Goal: Leave review/rating

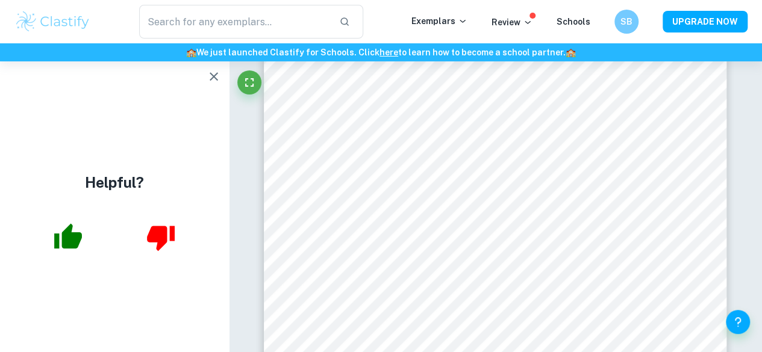
scroll to position [2839, 0]
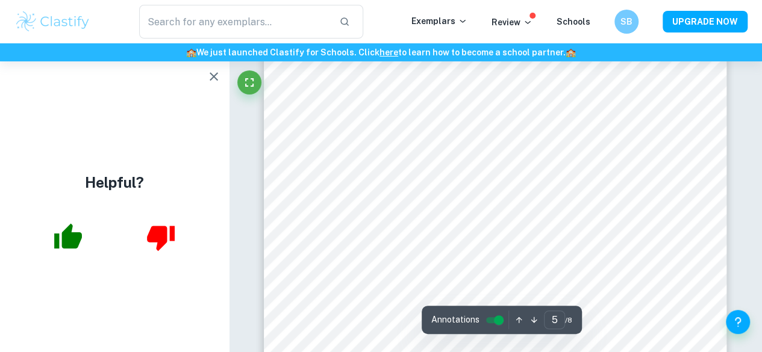
type input "6"
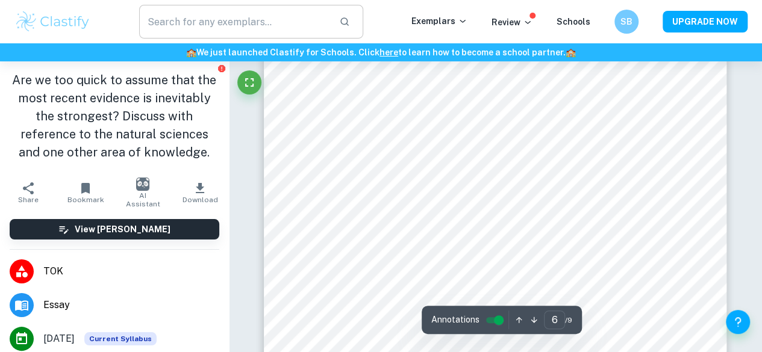
scroll to position [3445, 0]
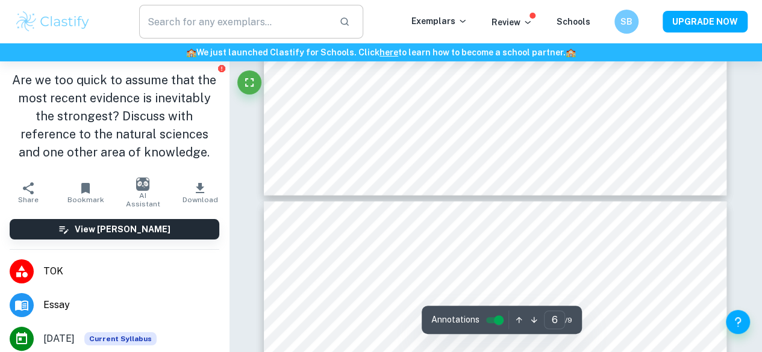
type input "7"
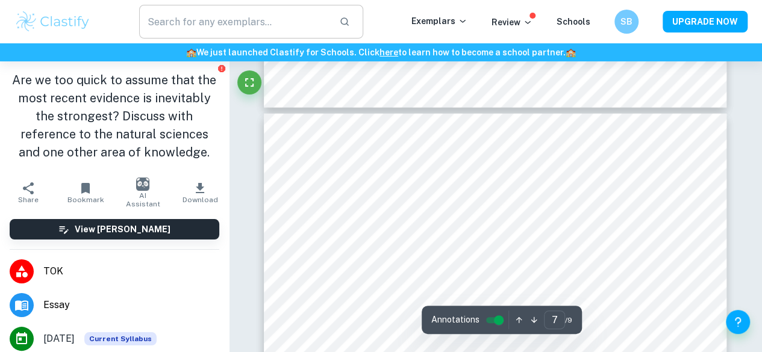
scroll to position [3735, 0]
